Goal: Task Accomplishment & Management: Use online tool/utility

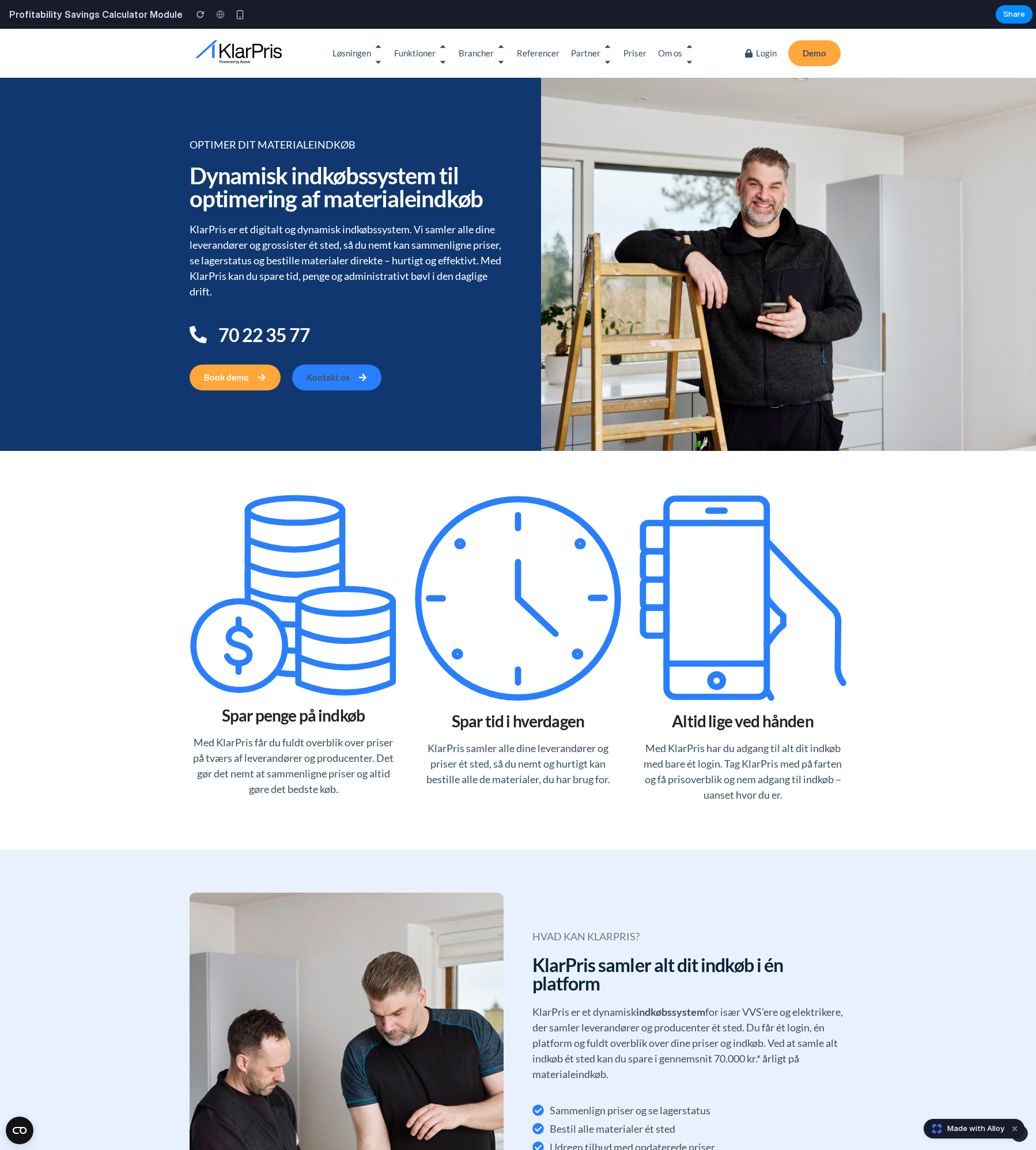
click at [161, 727] on div ".st0 { stroke-linejoin: bevel; } .st0, .st1 { fill: none; stroke: #287fff; stro…" at bounding box center [518, 653] width 1001 height 318
